Goal: Task Accomplishment & Management: Use online tool/utility

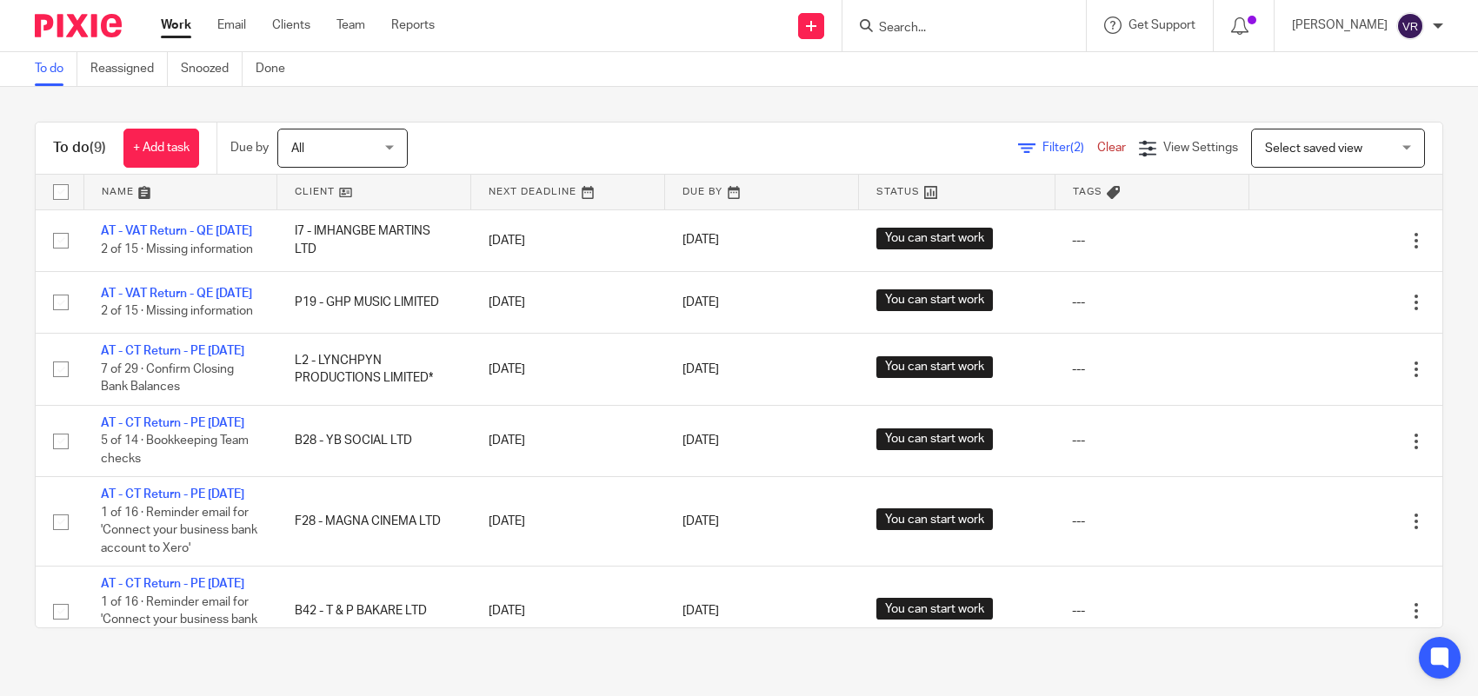
click at [966, 30] on input "Search" at bounding box center [955, 29] width 156 height 16
click button "submit" at bounding box center [0, 0] width 0 height 0
click at [167, 28] on link "Work" at bounding box center [176, 25] width 30 height 17
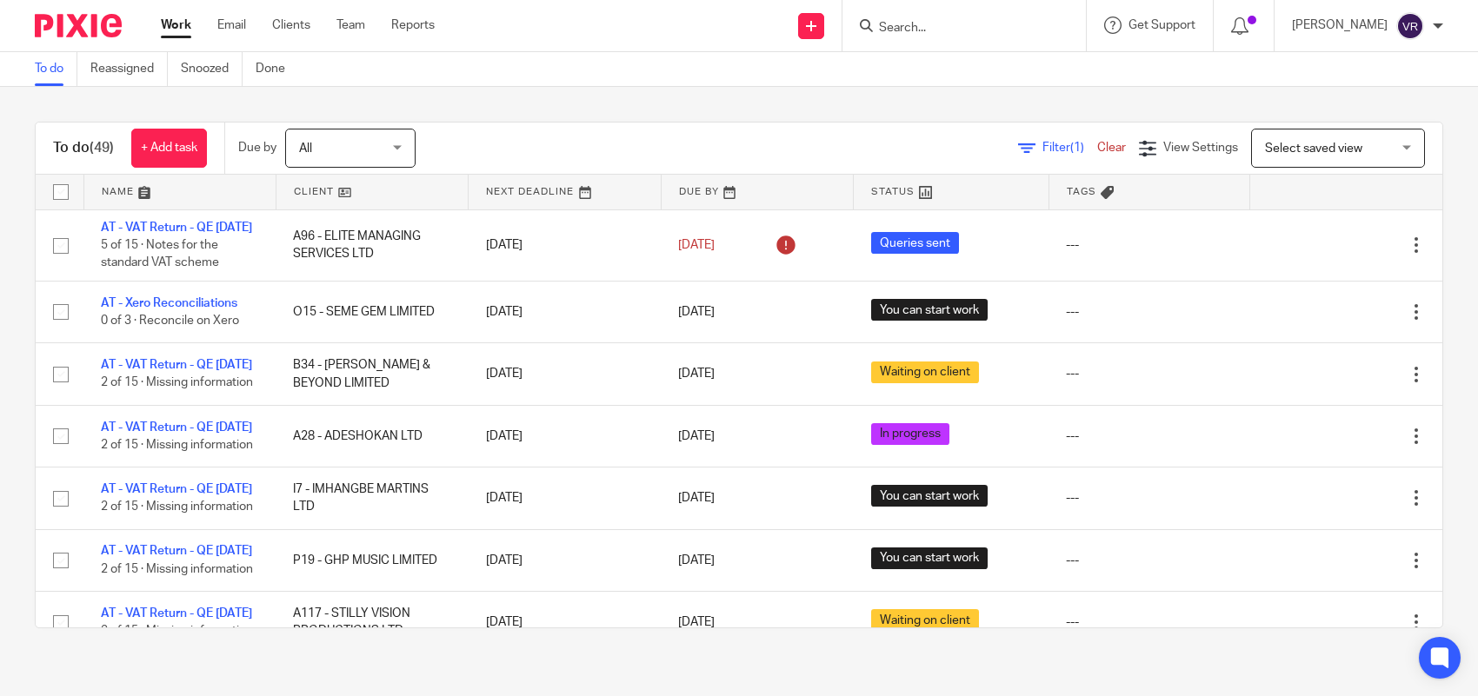
click at [1070, 142] on span "(1)" at bounding box center [1077, 148] width 14 height 12
